Goal: Download file/media

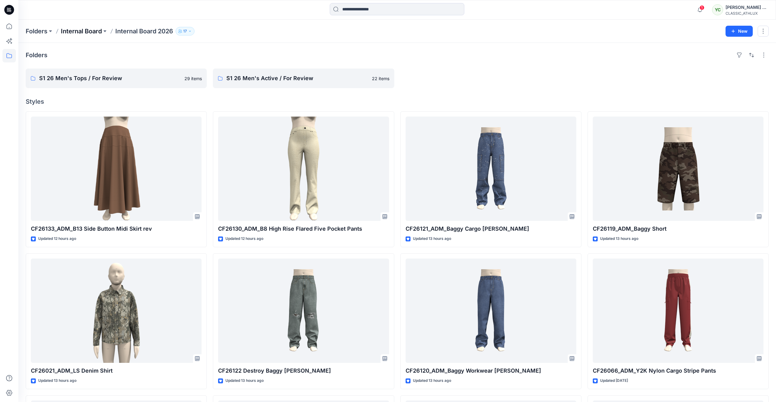
click at [97, 30] on p "Internal Board" at bounding box center [81, 31] width 41 height 9
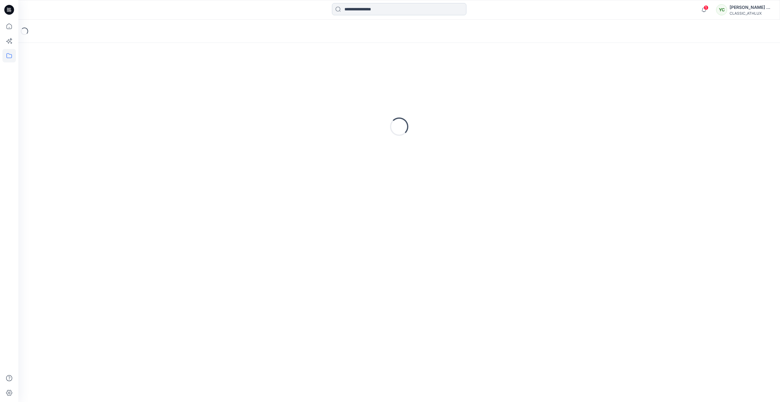
click at [361, 10] on input at bounding box center [399, 9] width 135 height 12
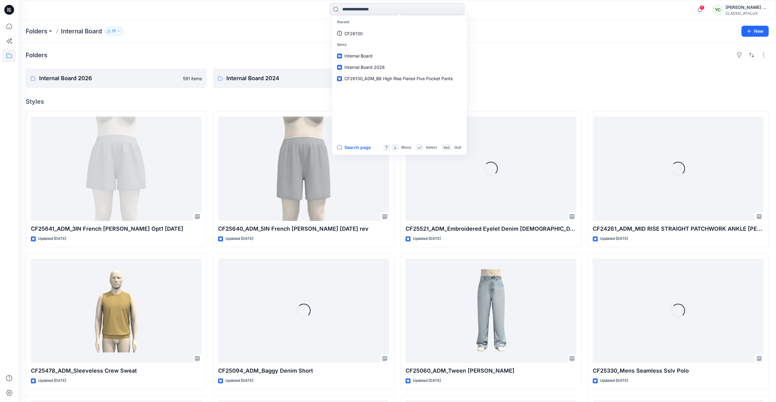
paste input "*******"
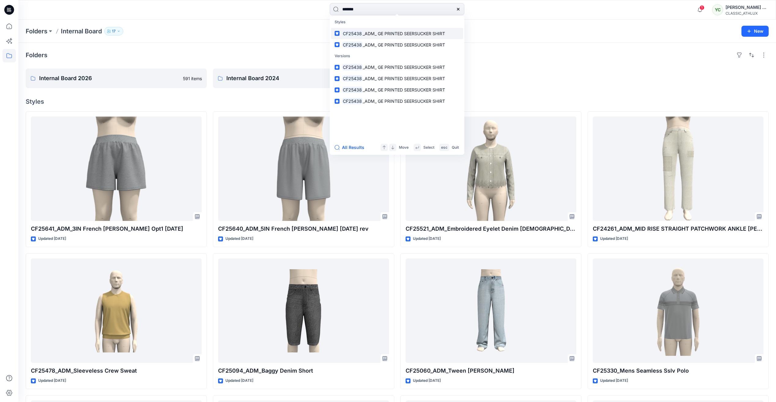
type input "*******"
click at [353, 34] on mark "CF25438" at bounding box center [352, 33] width 21 height 7
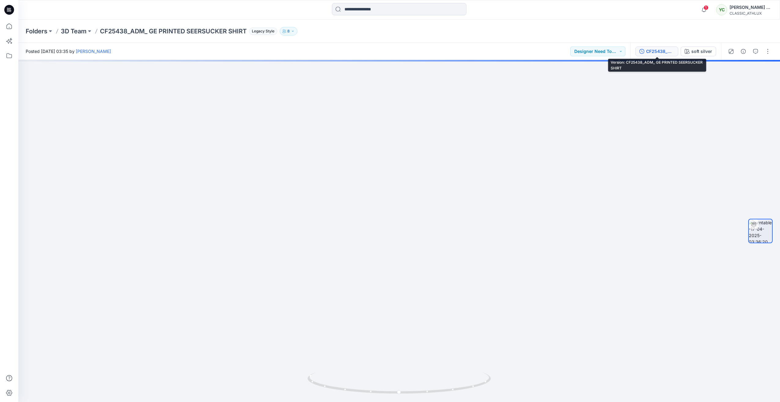
click at [656, 51] on div "CF25438_ADM_ GE PRINTED SEERSUCKER SHIRT" at bounding box center [660, 51] width 28 height 7
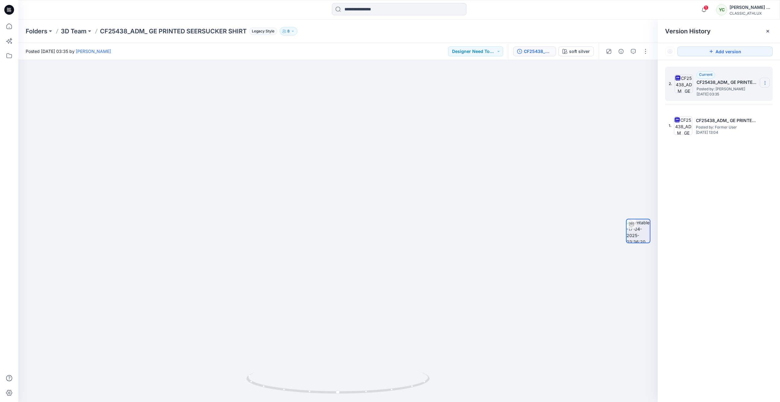
click at [765, 83] on icon at bounding box center [765, 82] width 5 height 5
click at [740, 96] on span "Download Source BW File" at bounding box center [734, 94] width 51 height 7
click at [352, 13] on input at bounding box center [399, 9] width 135 height 12
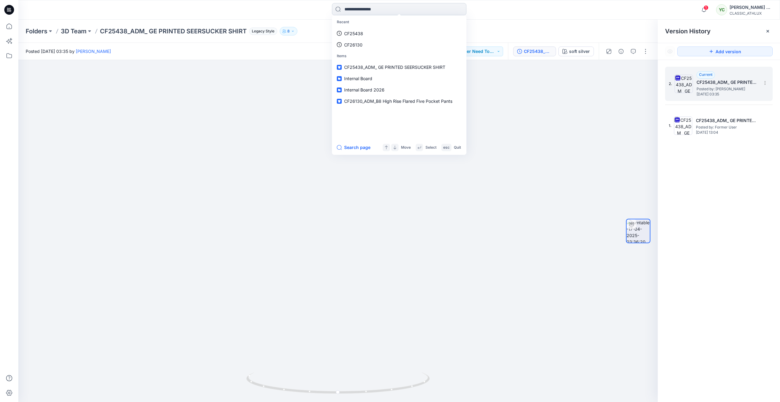
click at [363, 13] on input at bounding box center [399, 9] width 135 height 12
paste input "*******"
type input "*******"
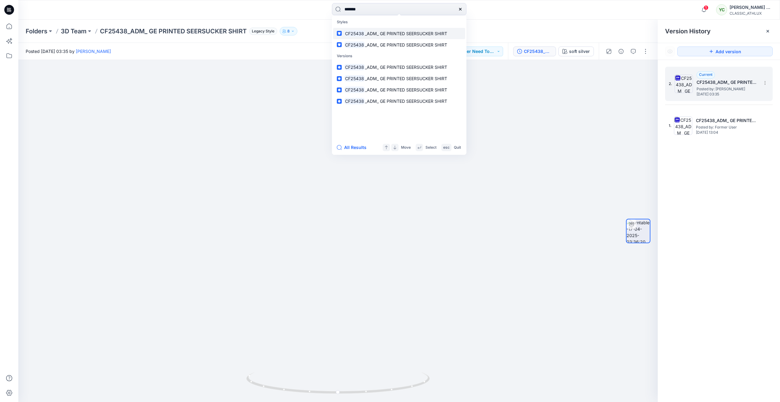
click at [384, 34] on span "_ADM_ GE PRINTED SEERSUCKER SHIRT" at bounding box center [406, 33] width 82 height 5
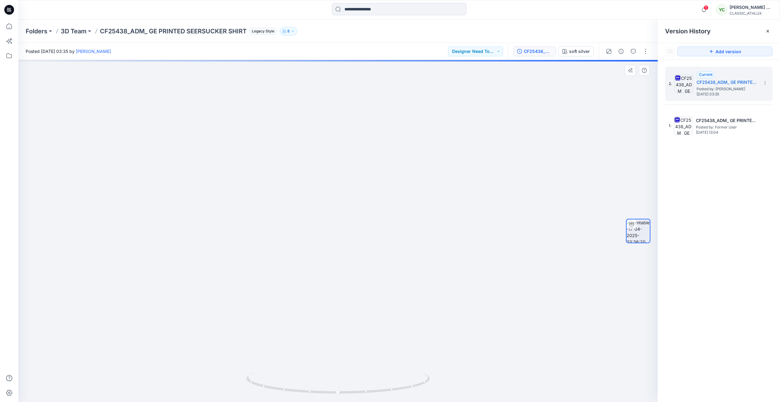
drag, startPoint x: 363, startPoint y: 223, endPoint x: 319, endPoint y: 220, distance: 44.4
click at [319, 220] on img at bounding box center [337, 210] width 339 height 384
drag, startPoint x: 364, startPoint y: 392, endPoint x: 343, endPoint y: 391, distance: 21.1
click at [343, 391] on icon at bounding box center [338, 383] width 185 height 23
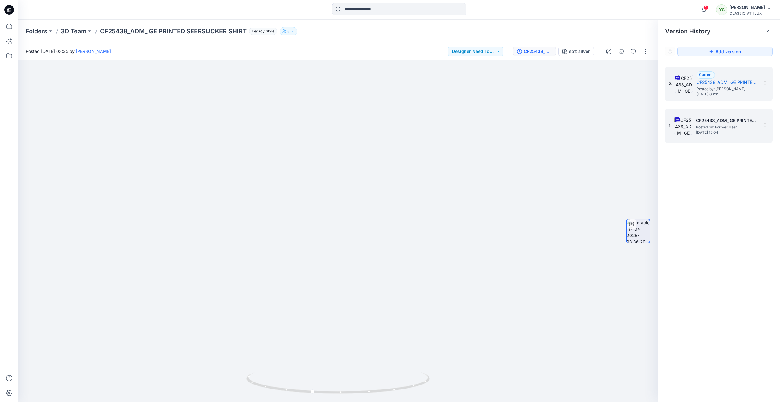
click at [731, 124] on h5 "CF25438_ADM_ GE PRINTED SEERSUCKER SHIRT" at bounding box center [726, 120] width 61 height 7
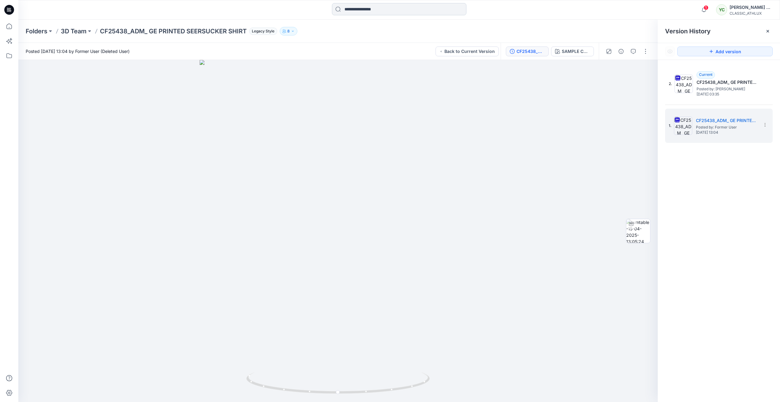
click at [386, 7] on input at bounding box center [399, 9] width 135 height 12
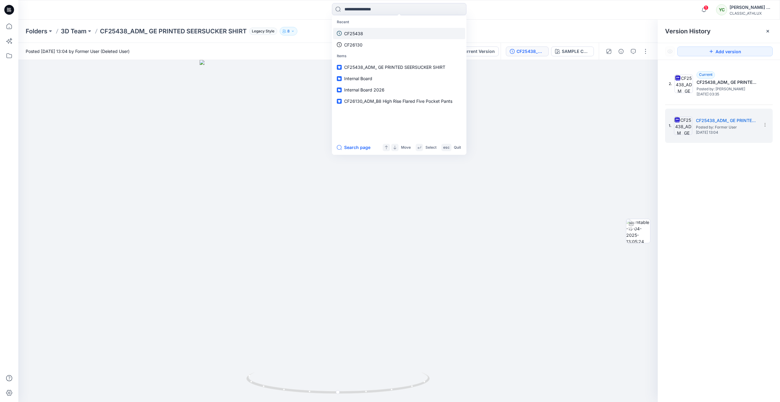
click at [363, 33] on p "CF25438" at bounding box center [353, 33] width 19 height 6
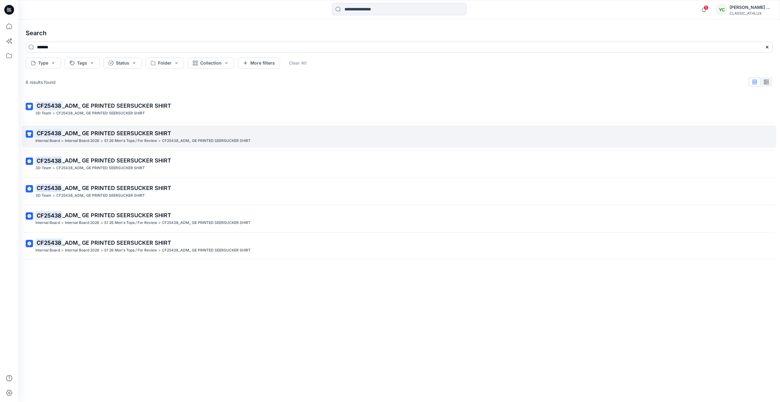
click at [152, 141] on p "S1 26 Men's Tops / For Review" at bounding box center [130, 141] width 53 height 6
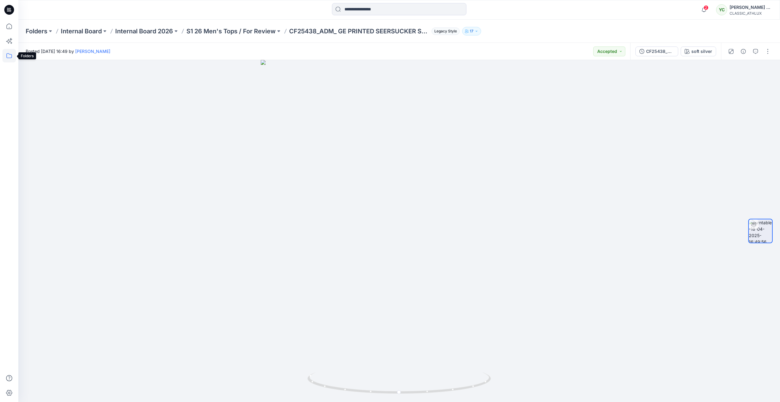
click at [10, 56] on icon at bounding box center [8, 55] width 13 height 13
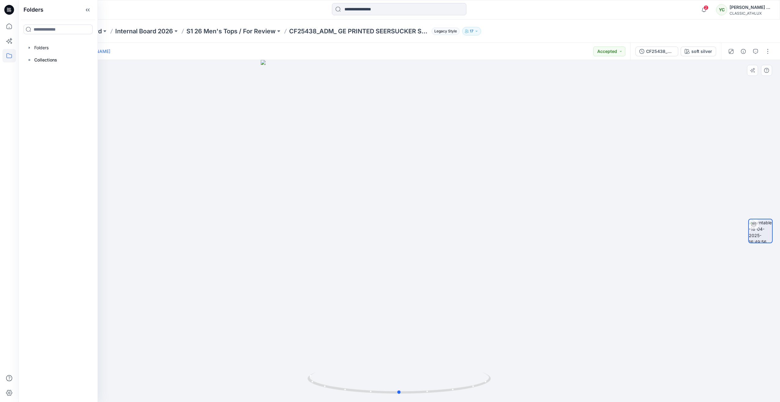
click at [150, 81] on div at bounding box center [399, 231] width 762 height 342
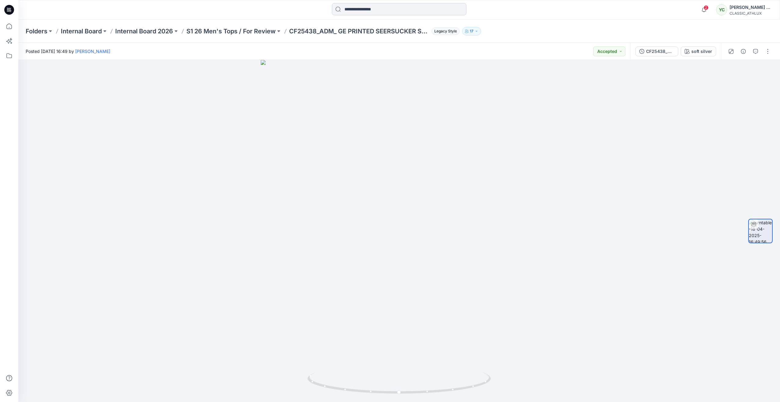
click at [386, 10] on input at bounding box center [399, 9] width 135 height 12
click at [524, 122] on div at bounding box center [399, 231] width 762 height 342
click at [11, 28] on icon at bounding box center [8, 26] width 13 height 13
